Goal: Navigation & Orientation: Find specific page/section

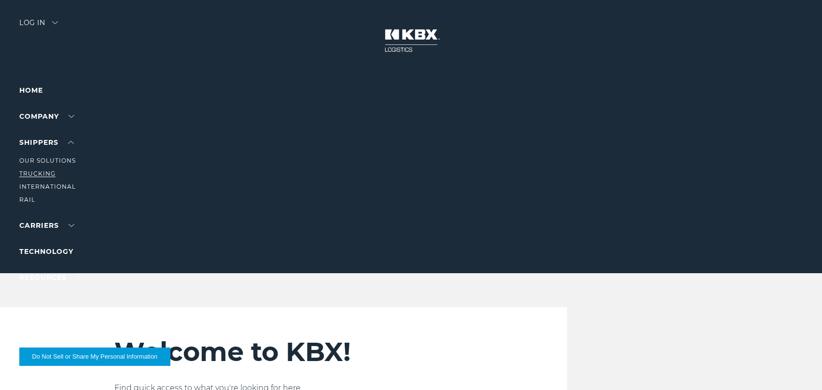
click at [43, 170] on link "Trucking" at bounding box center [37, 173] width 36 height 7
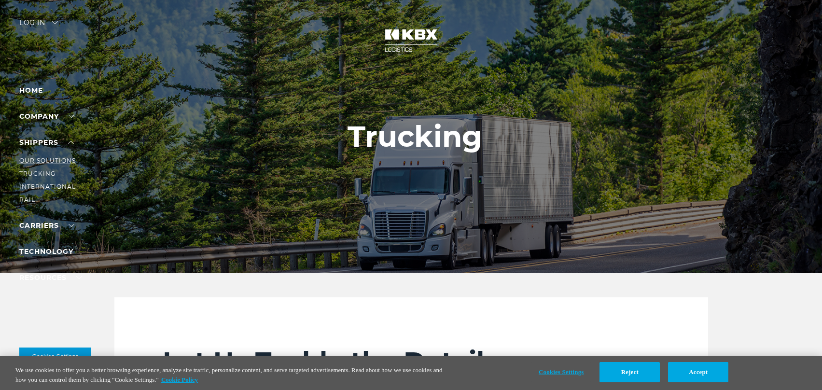
click at [48, 161] on link "Our Solutions" at bounding box center [47, 160] width 56 height 7
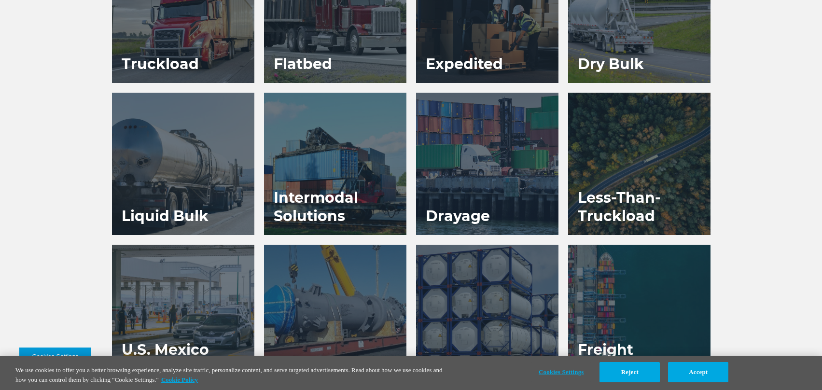
scroll to position [531, 0]
